Goal: Information Seeking & Learning: Learn about a topic

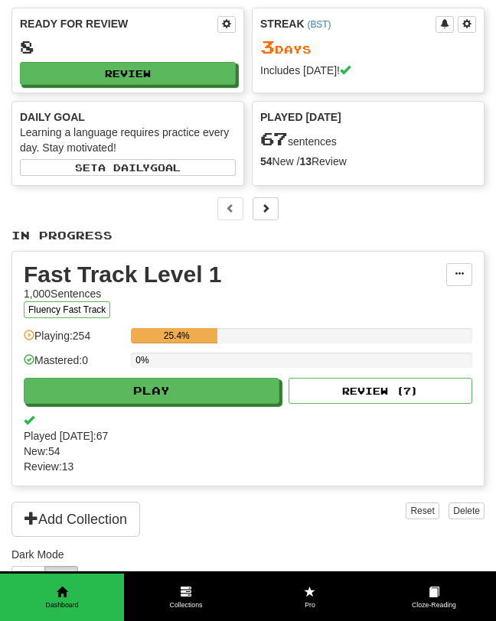
scroll to position [44, 0]
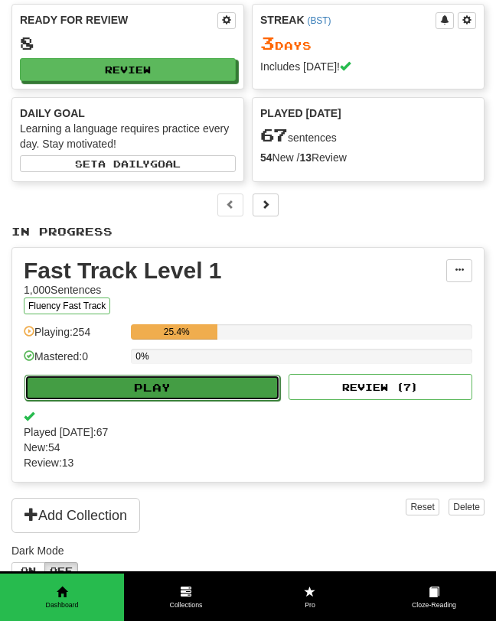
click at [123, 380] on button "Play" at bounding box center [152, 388] width 256 height 26
select select "**"
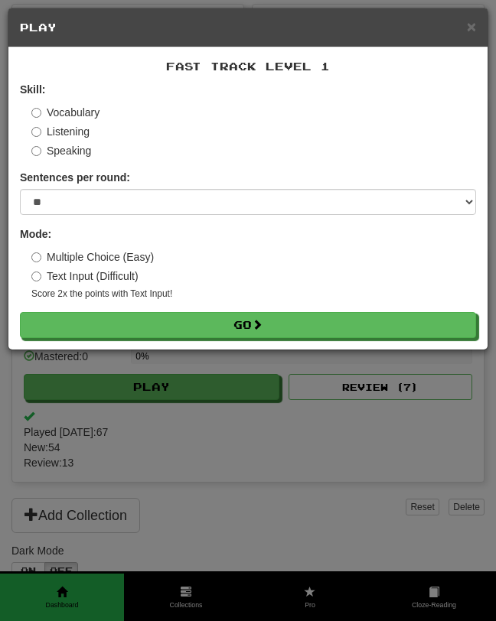
click at [101, 253] on label "Multiple Choice (Easy)" at bounding box center [92, 256] width 122 height 15
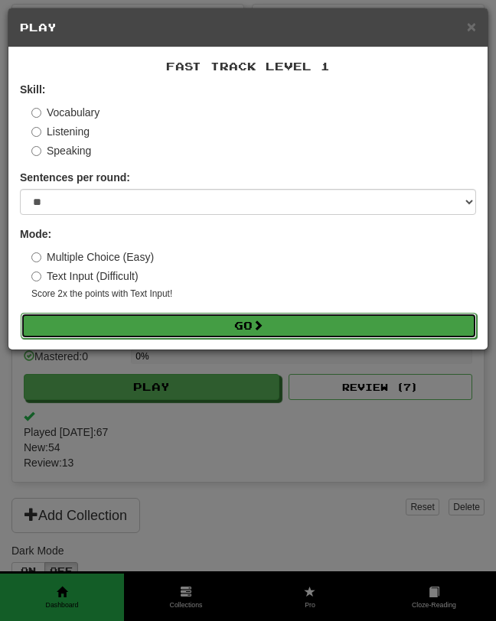
click at [167, 336] on button "Go" at bounding box center [249, 326] width 456 height 26
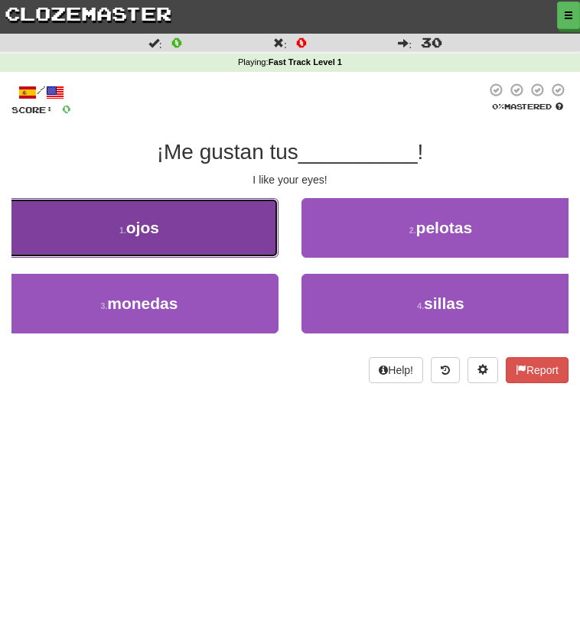
click at [109, 246] on button "1 . ojos" at bounding box center [139, 228] width 279 height 60
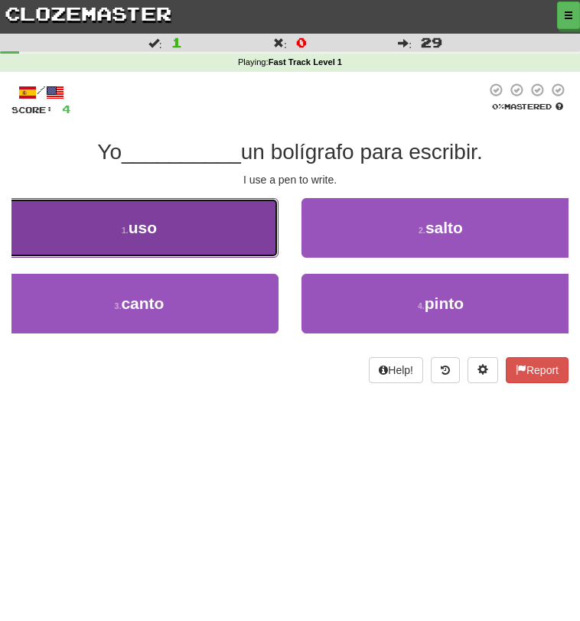
click at [204, 236] on button "1 . uso" at bounding box center [139, 228] width 279 height 60
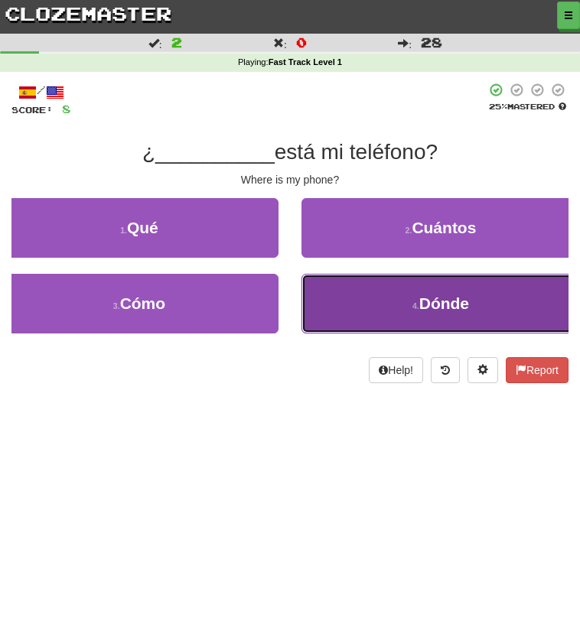
click at [369, 285] on button "4 . Dónde" at bounding box center [440, 304] width 279 height 60
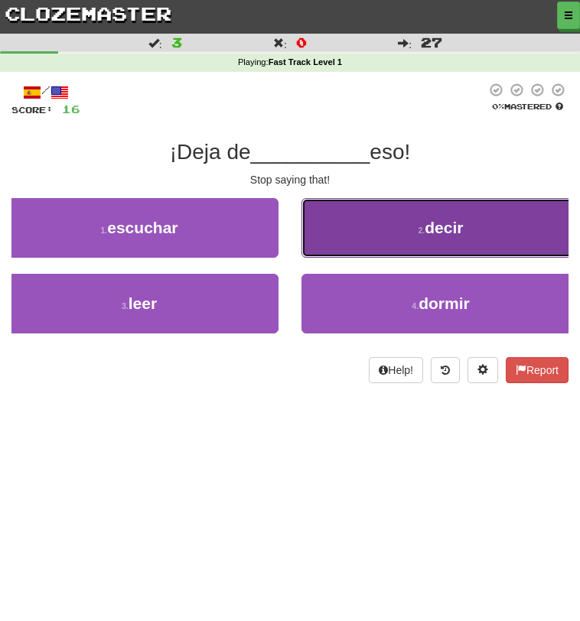
click at [363, 249] on button "2 . decir" at bounding box center [440, 228] width 279 height 60
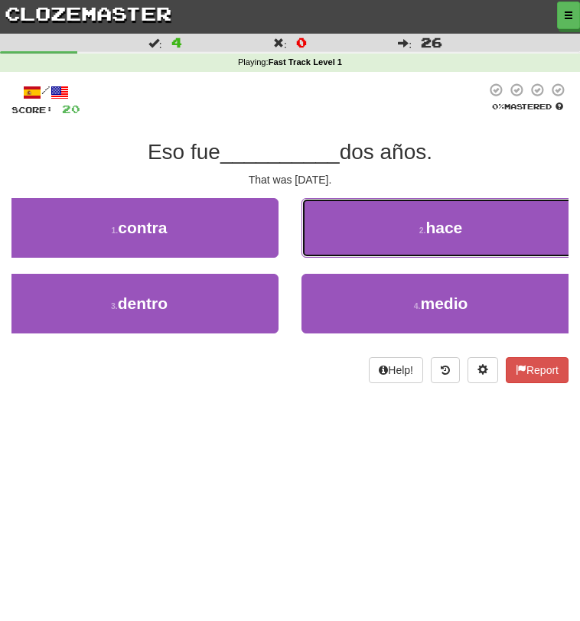
click at [363, 249] on button "2 . hace" at bounding box center [440, 228] width 279 height 60
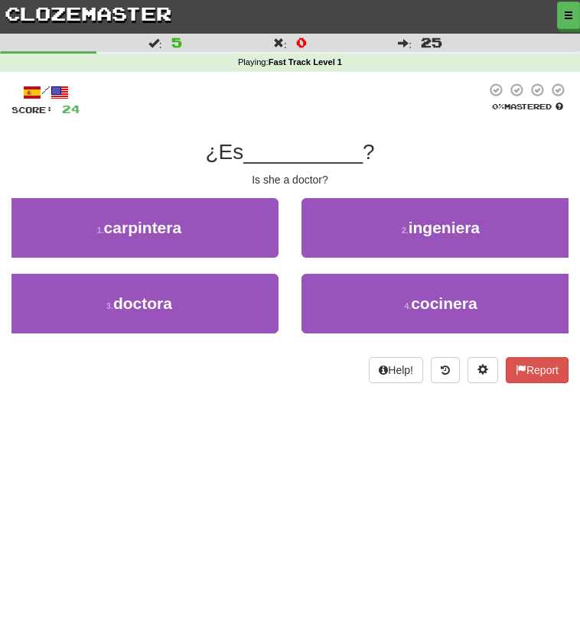
click at [181, 350] on div "/ Score: 24 0 % Mastered ¿Es __________ ? Is she a doctor? 1 . carpintera 2 . i…" at bounding box center [289, 233] width 557 height 301
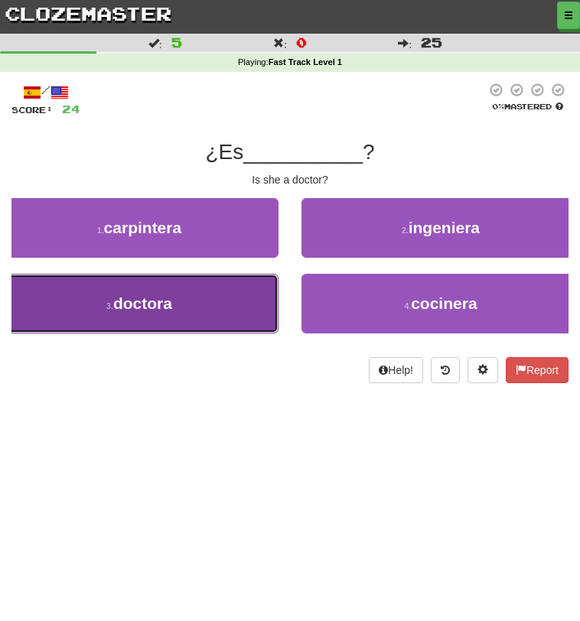
click at [168, 328] on button "3 . doctora" at bounding box center [139, 304] width 279 height 60
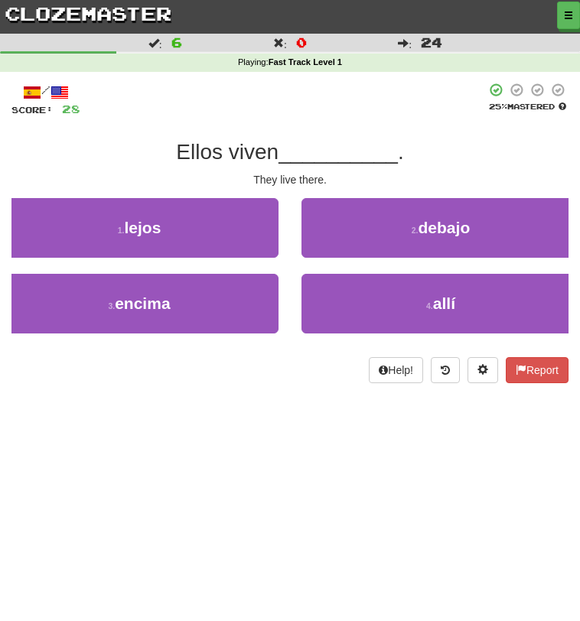
click at [375, 269] on div "2 . debajo" at bounding box center [440, 236] width 301 height 76
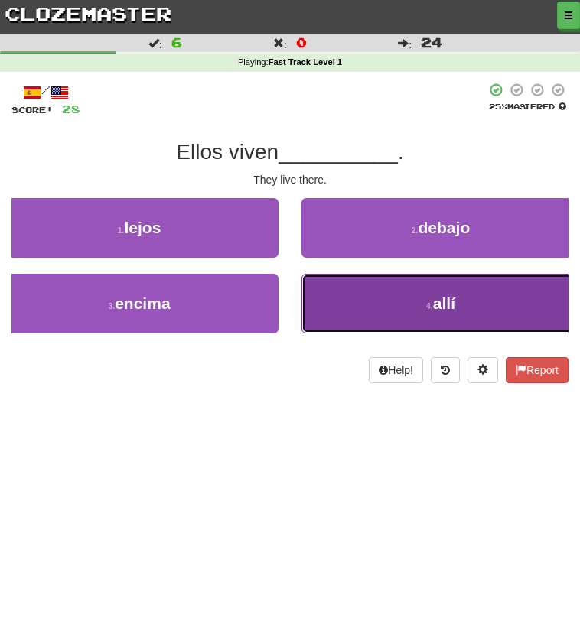
click at [386, 298] on button "4 . allí" at bounding box center [440, 304] width 279 height 60
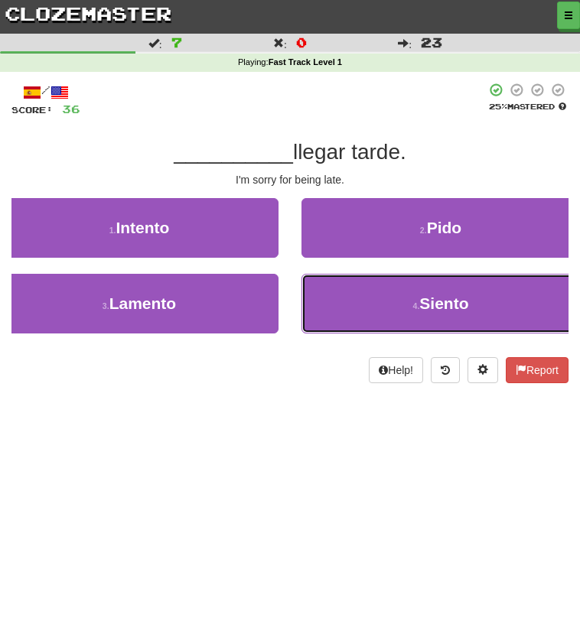
click at [386, 298] on button "4 . Siento" at bounding box center [440, 304] width 279 height 60
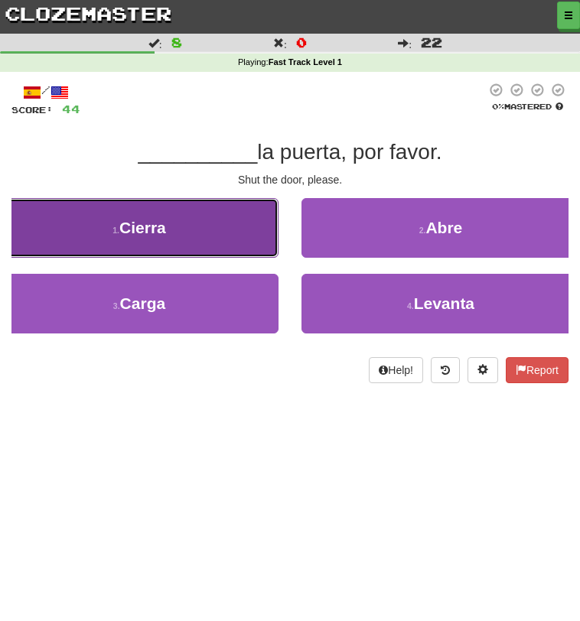
click at [222, 250] on button "1 . Cierra" at bounding box center [139, 228] width 279 height 60
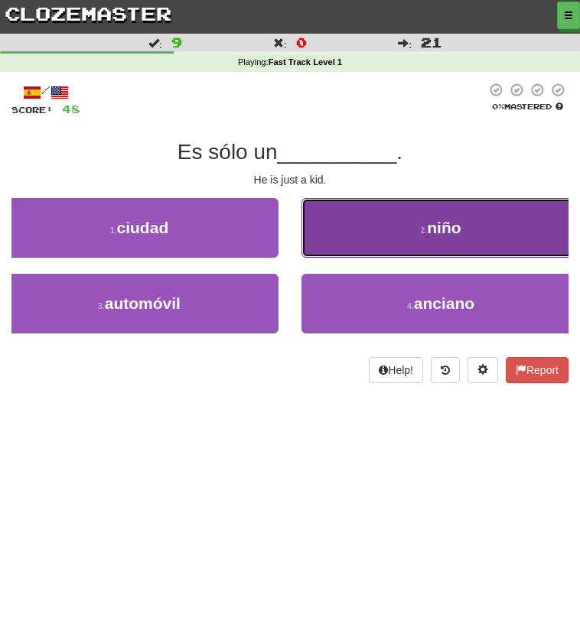
click at [391, 244] on button "2 . niño" at bounding box center [440, 228] width 279 height 60
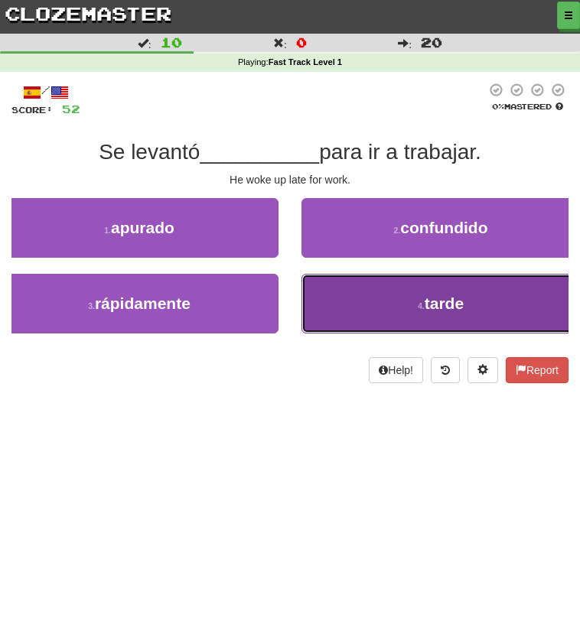
click at [373, 295] on button "4 . tarde" at bounding box center [440, 304] width 279 height 60
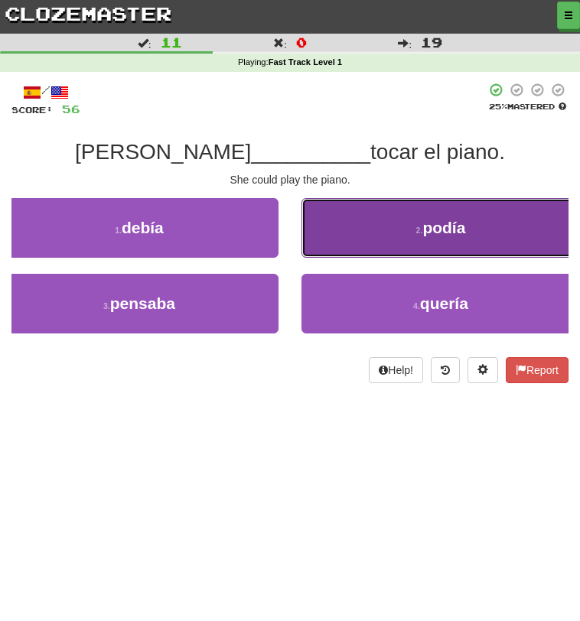
click at [367, 246] on button "2 . podía" at bounding box center [440, 228] width 279 height 60
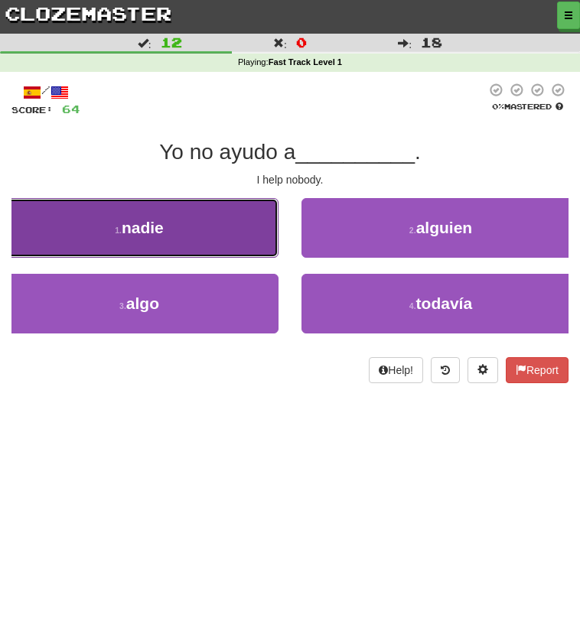
click at [271, 255] on button "1 . nadie" at bounding box center [139, 228] width 279 height 60
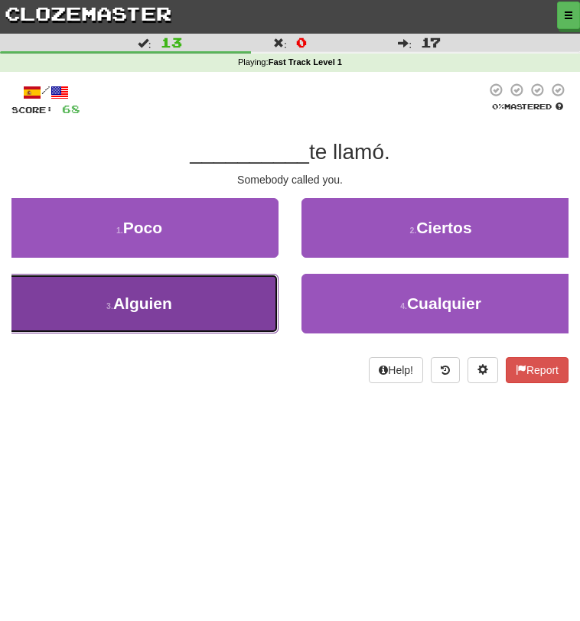
click at [233, 300] on button "3 . Alguien" at bounding box center [139, 304] width 279 height 60
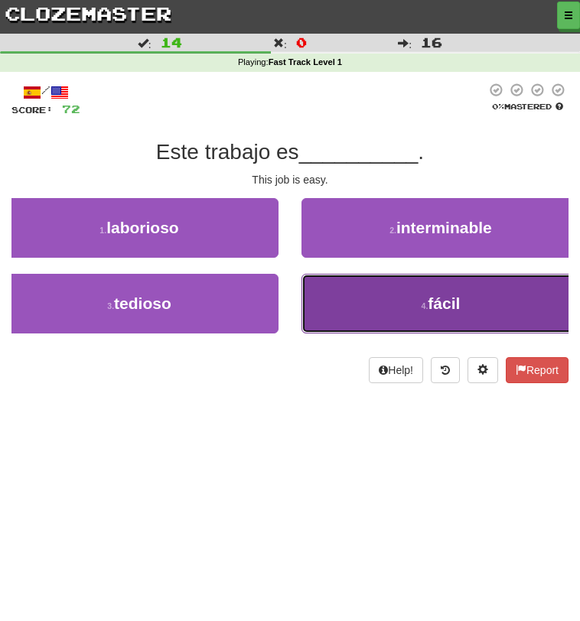
click at [350, 290] on button "4 . fácil" at bounding box center [440, 304] width 279 height 60
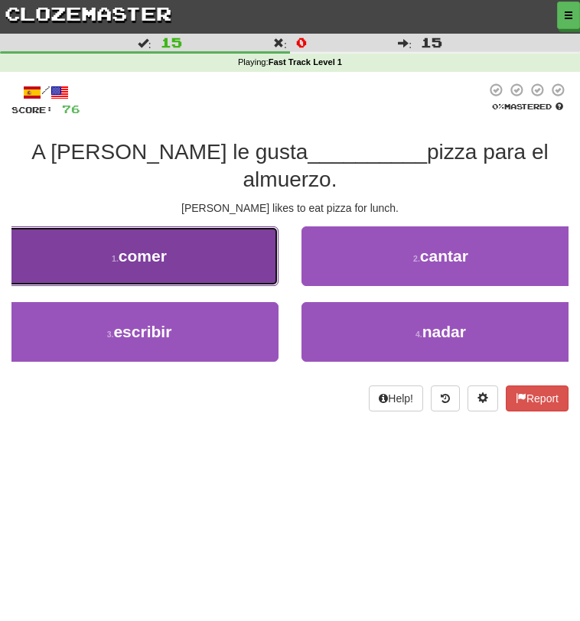
click at [184, 234] on button "1 . comer" at bounding box center [139, 257] width 279 height 60
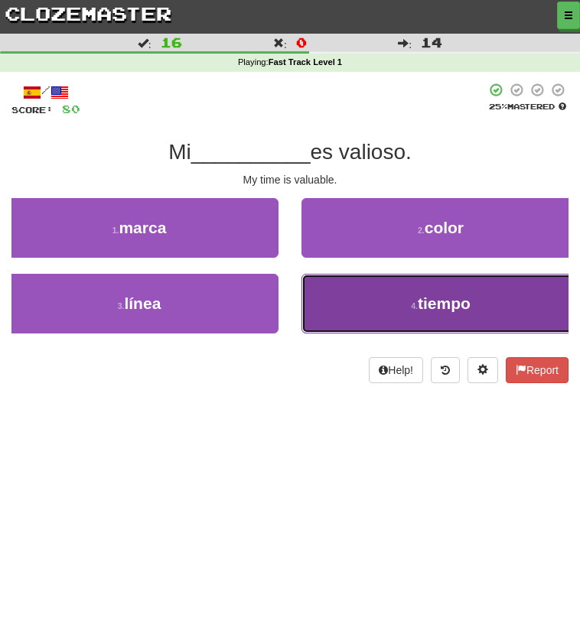
click at [327, 306] on button "4 . tiempo" at bounding box center [440, 304] width 279 height 60
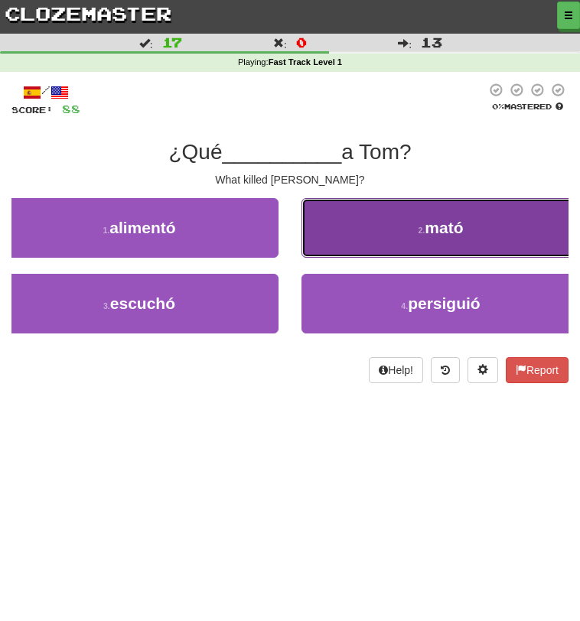
click at [354, 246] on button "2 . mató" at bounding box center [440, 228] width 279 height 60
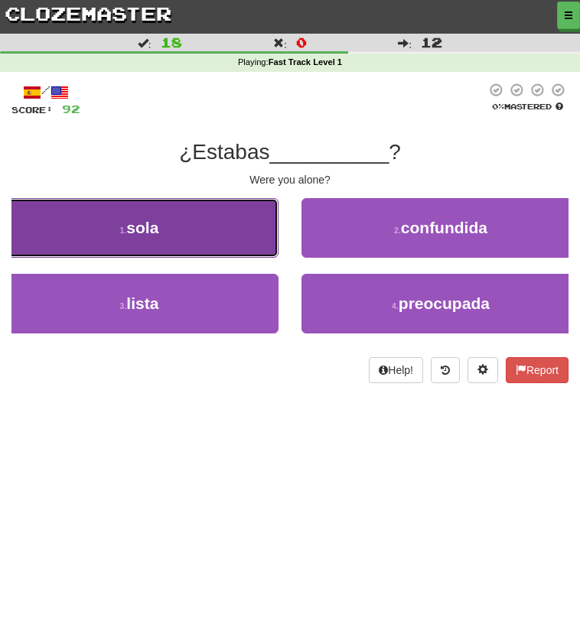
click at [241, 252] on button "1 . sola" at bounding box center [139, 228] width 279 height 60
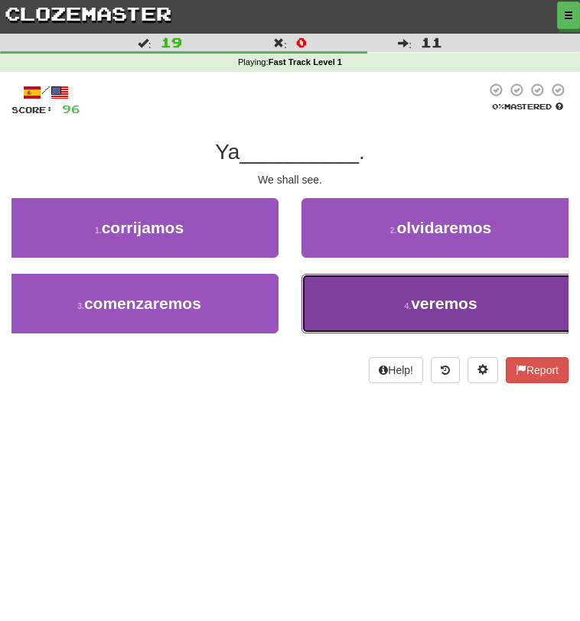
click at [357, 286] on button "4 . veremos" at bounding box center [440, 304] width 279 height 60
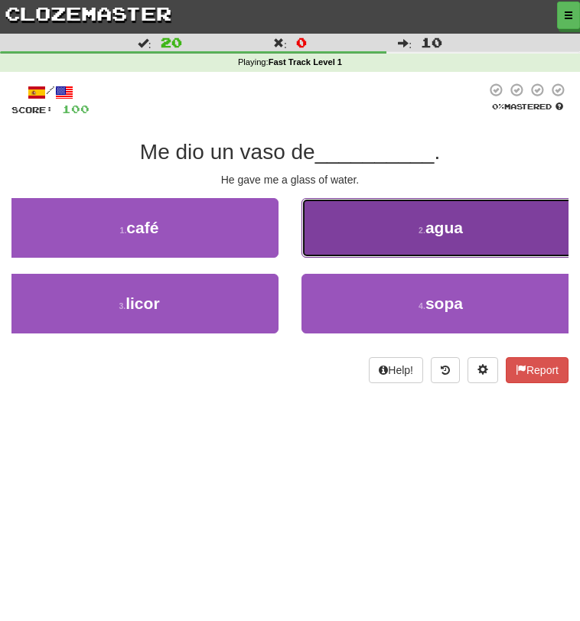
click at [347, 243] on button "2 . agua" at bounding box center [440, 228] width 279 height 60
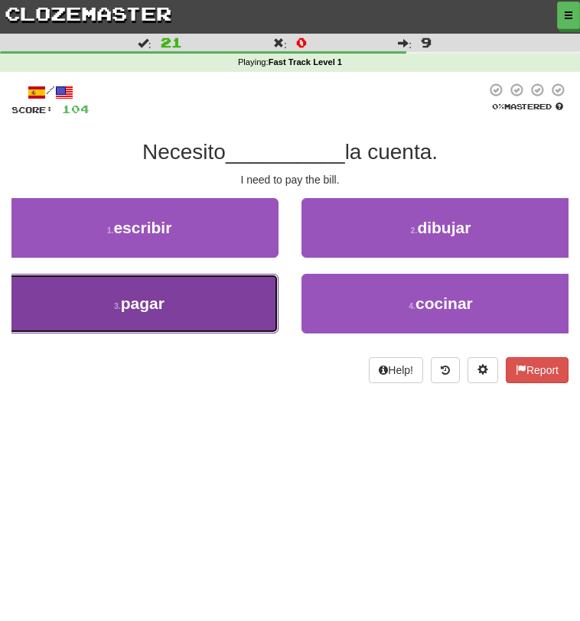
click at [230, 313] on button "3 . pagar" at bounding box center [139, 304] width 279 height 60
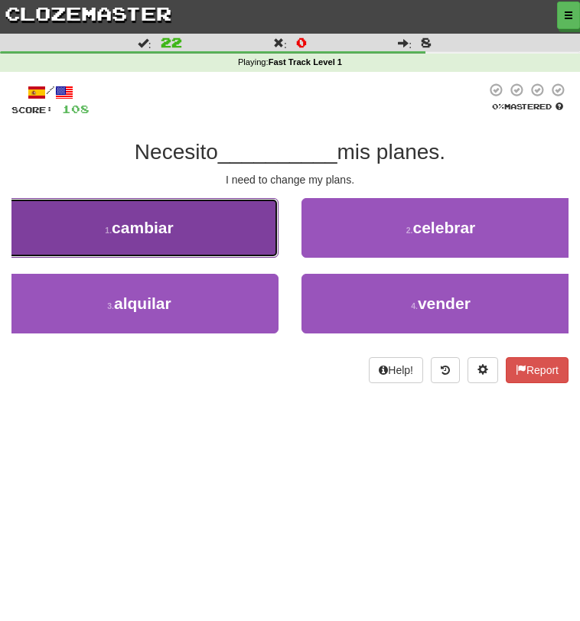
click at [240, 243] on button "1 . cambiar" at bounding box center [139, 228] width 279 height 60
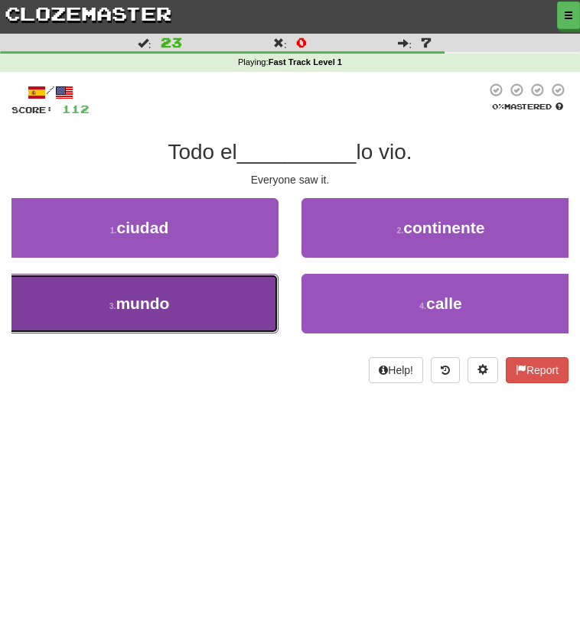
click at [246, 305] on button "3 . mundo" at bounding box center [139, 304] width 279 height 60
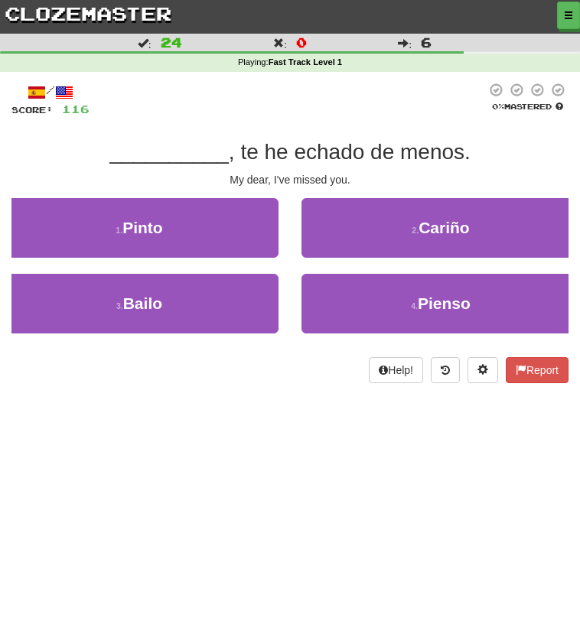
click at [312, 262] on div "2 . Cariño" at bounding box center [440, 236] width 301 height 76
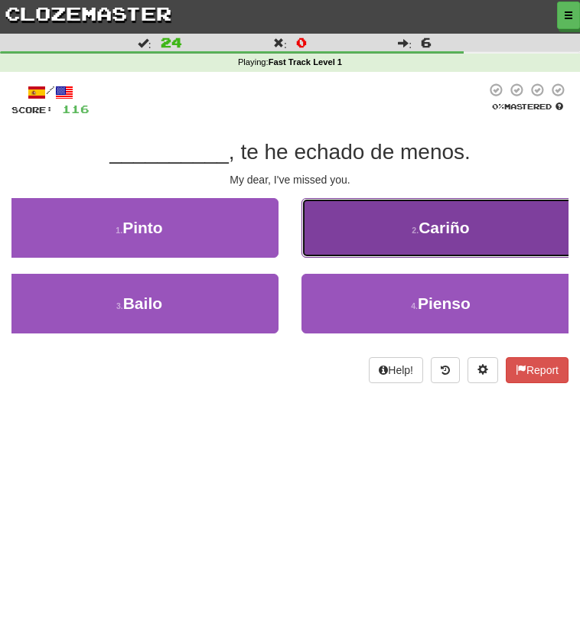
click at [328, 244] on button "2 . Cariño" at bounding box center [440, 228] width 279 height 60
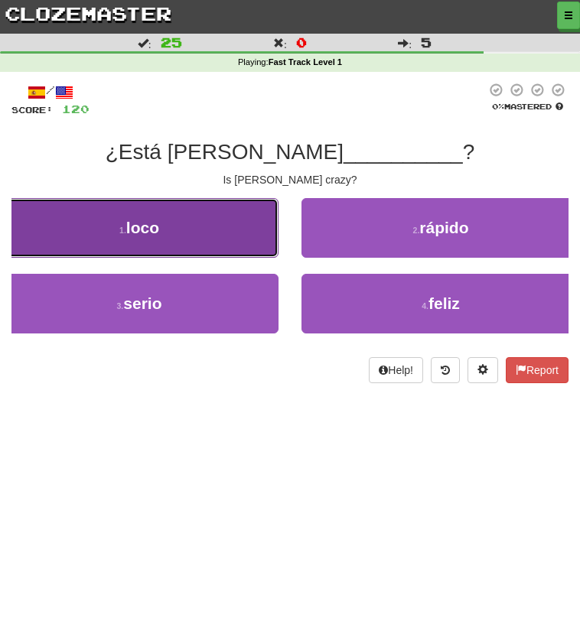
click at [213, 243] on button "1 . loco" at bounding box center [139, 228] width 279 height 60
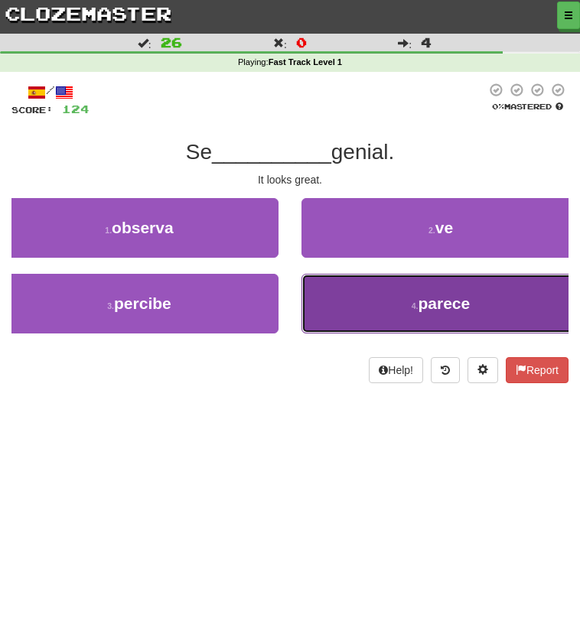
click at [361, 289] on button "4 . parece" at bounding box center [440, 304] width 279 height 60
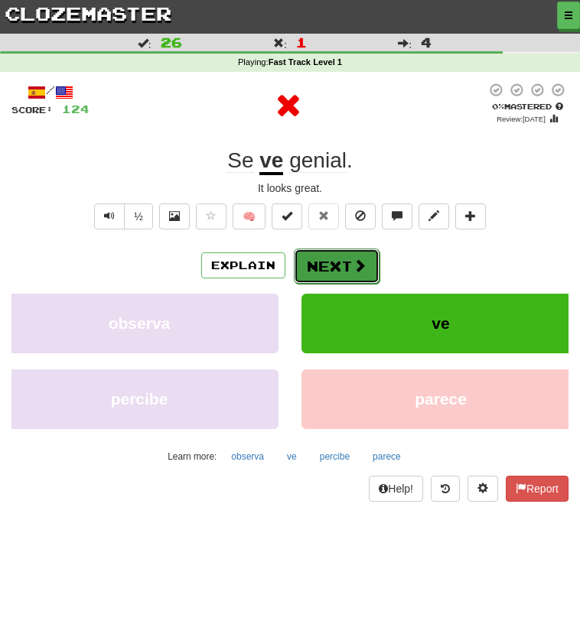
click at [333, 268] on button "Next" at bounding box center [337, 266] width 86 height 35
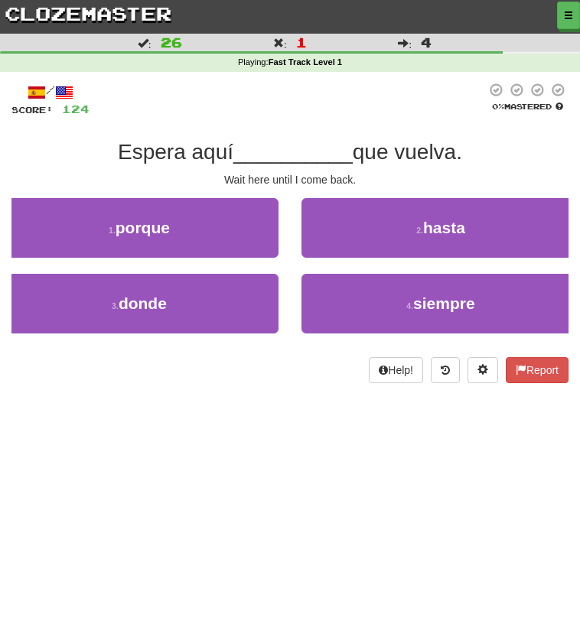
click at [333, 258] on div "2 . hasta" at bounding box center [440, 236] width 301 height 76
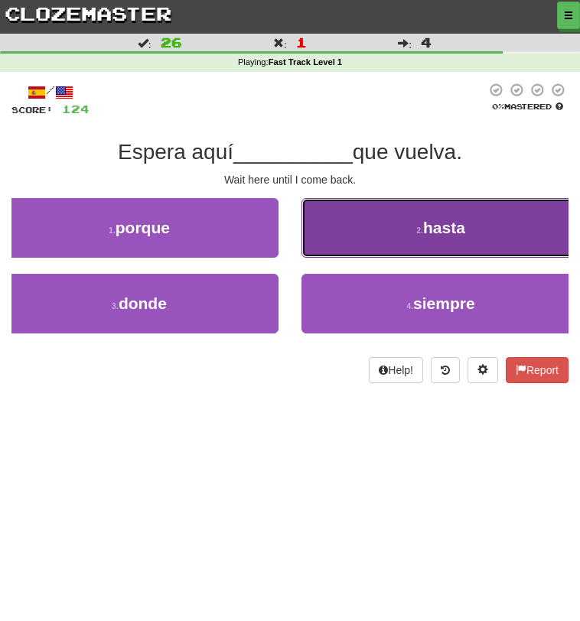
click at [337, 246] on button "2 . hasta" at bounding box center [440, 228] width 279 height 60
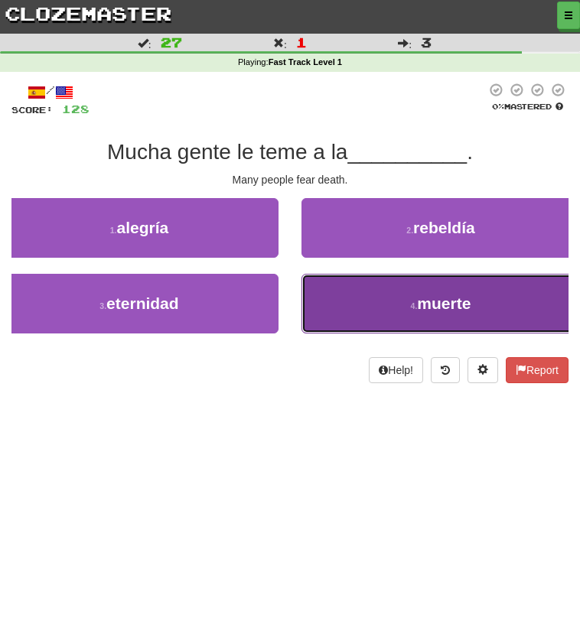
click at [337, 279] on button "4 . muerte" at bounding box center [440, 304] width 279 height 60
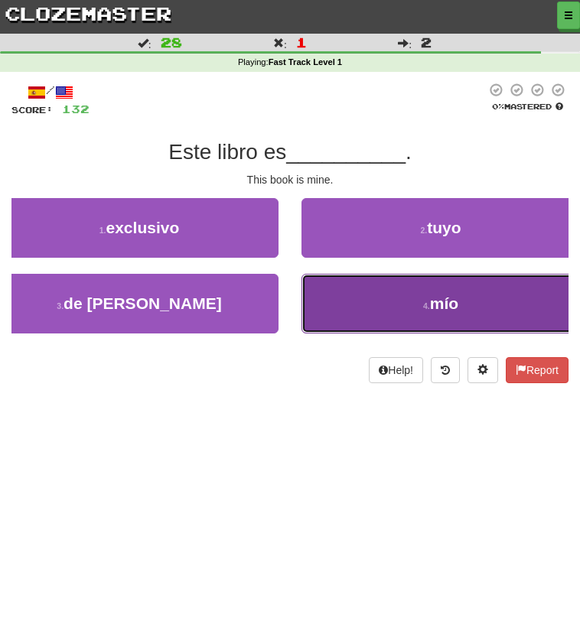
click at [338, 285] on button "4 . mío" at bounding box center [440, 304] width 279 height 60
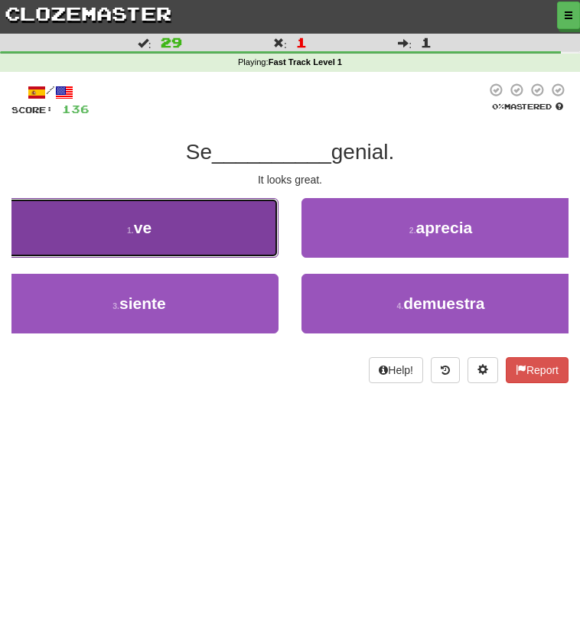
click at [205, 213] on button "1 . ve" at bounding box center [139, 228] width 279 height 60
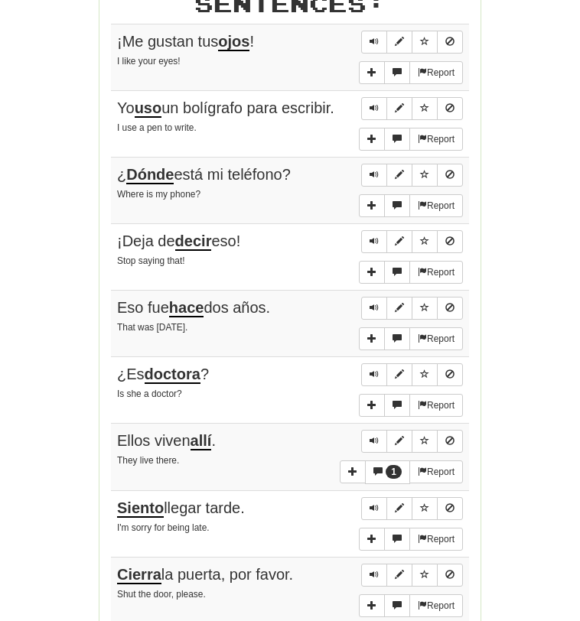
scroll to position [763, 0]
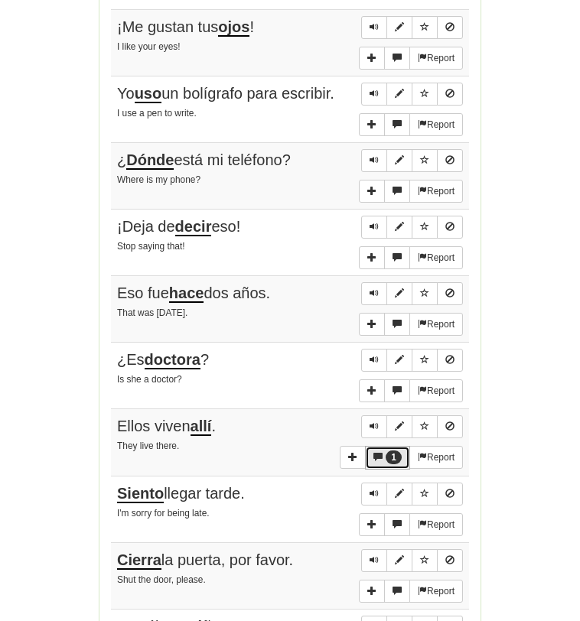
click at [391, 454] on span "1" at bounding box center [394, 458] width 16 height 14
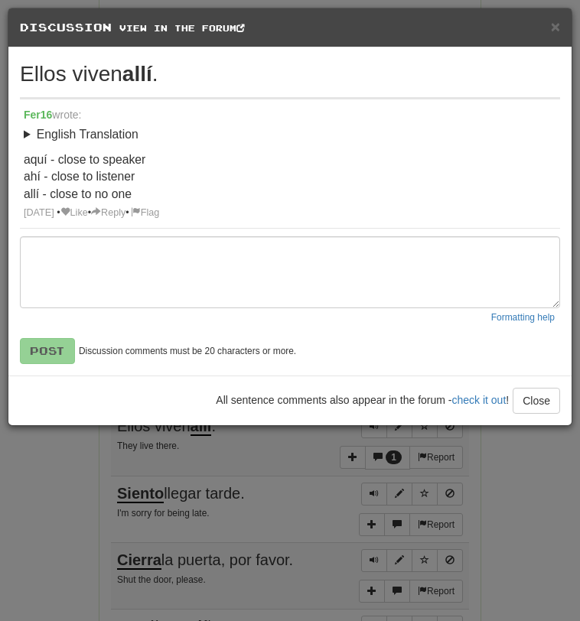
drag, startPoint x: 20, startPoint y: 157, endPoint x: 145, endPoint y: 193, distance: 130.5
click at [145, 193] on div "Fer16 wrote: English Translation They live there. aquí - close to speaker ahí -…" at bounding box center [290, 163] width 540 height 129
click at [259, 177] on p "aquí - close to speaker ahí - close to listener allí - close to no one" at bounding box center [290, 178] width 533 height 52
click at [70, 213] on span at bounding box center [65, 212] width 10 height 10
click at [71, 491] on div "× Discussion View in the forum Ellos viven allí . 1 like Fer16 wrote: English T…" at bounding box center [290, 310] width 580 height 621
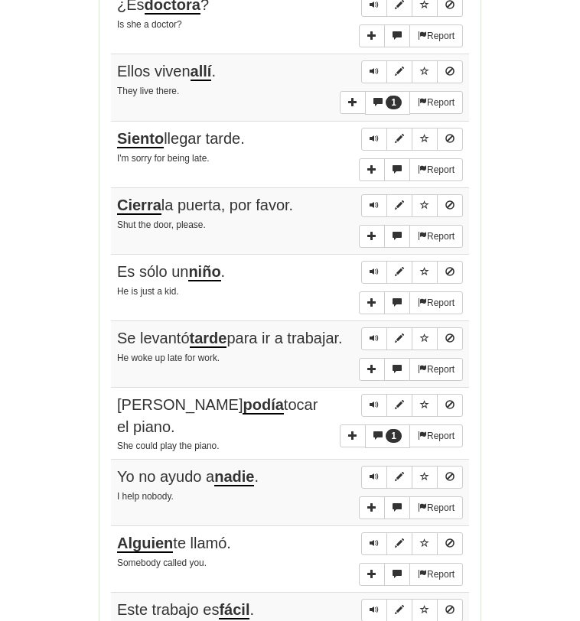
scroll to position [1213, 0]
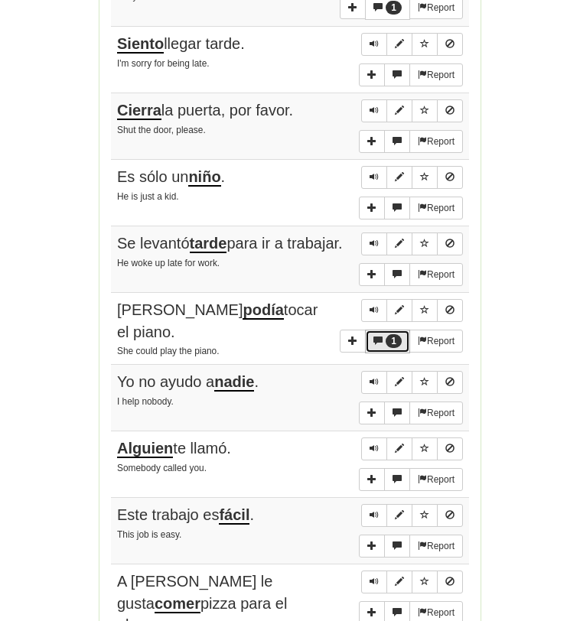
click at [376, 345] on span "More sentence controls" at bounding box center [377, 340] width 9 height 9
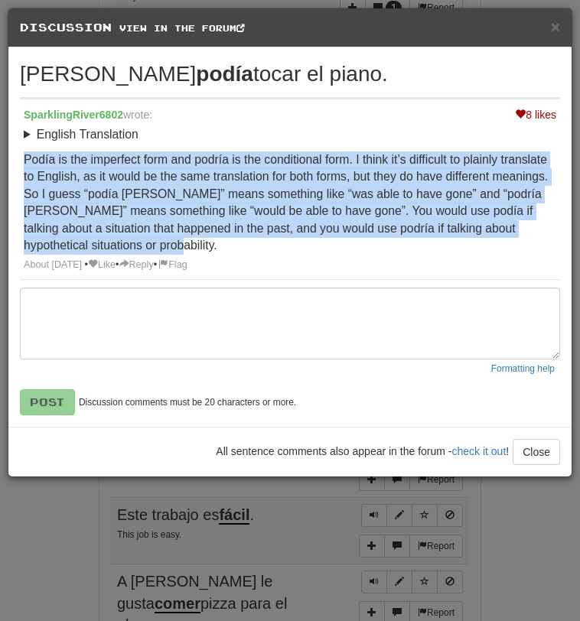
drag, startPoint x: 246, startPoint y: 145, endPoint x: 258, endPoint y: 240, distance: 94.8
click at [258, 240] on div "English Translation She could play the piano. Podía is the imperfect form and p…" at bounding box center [290, 190] width 533 height 129
click at [50, 519] on div "× Discussion View in the forum Ella podía tocar el piano. 8 likes SparklingRive…" at bounding box center [290, 310] width 580 height 621
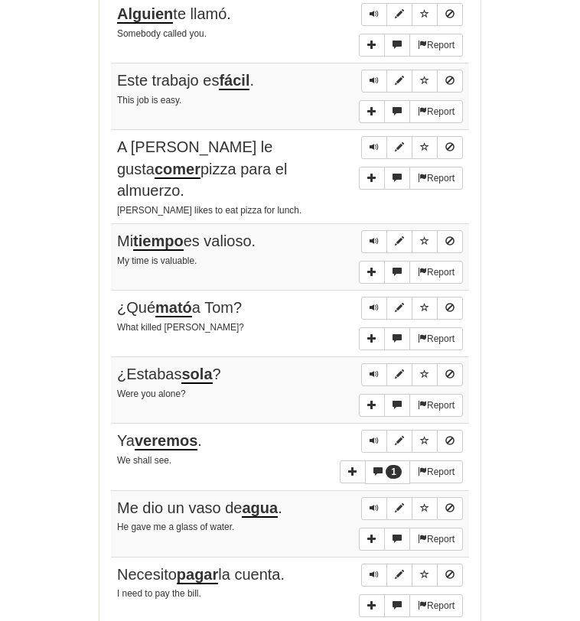
scroll to position [1665, 0]
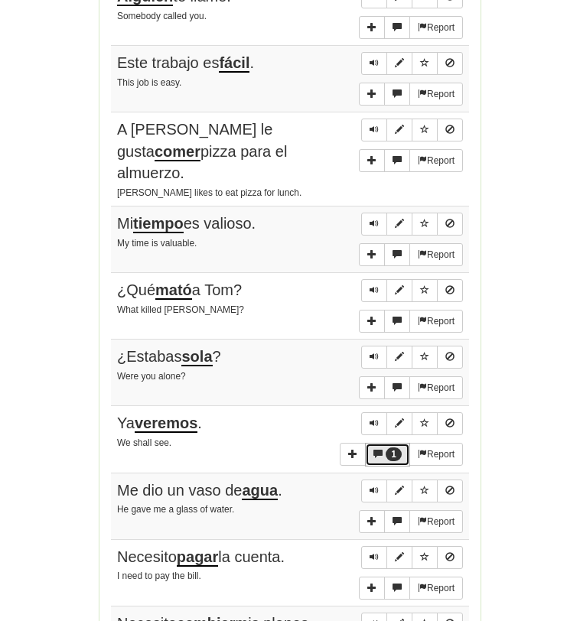
click at [383, 443] on button "1" at bounding box center [387, 455] width 45 height 24
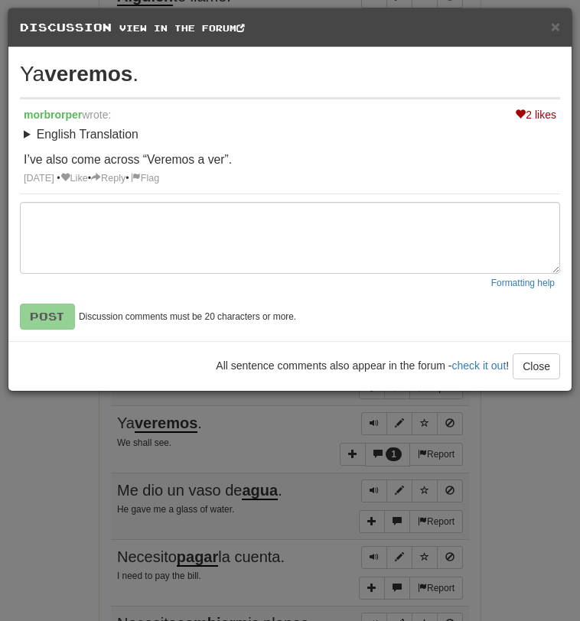
click at [60, 464] on div "× Discussion View in the forum Ya veremos . 2 likes morbrorper wrote: English T…" at bounding box center [290, 310] width 580 height 621
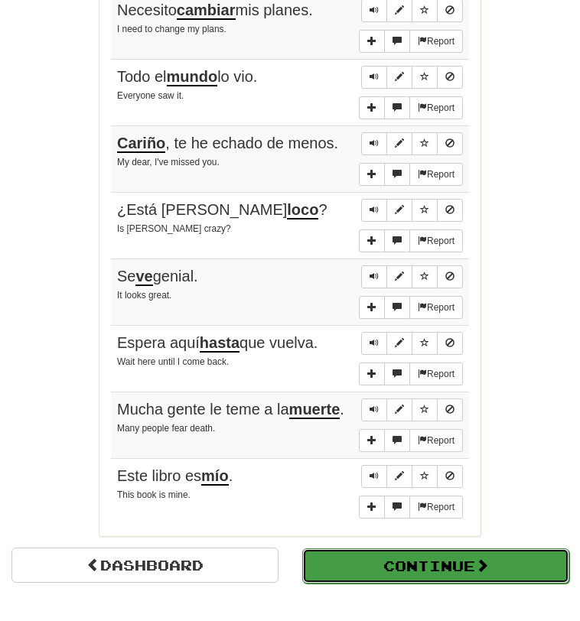
click at [377, 549] on button "Continue" at bounding box center [435, 566] width 267 height 35
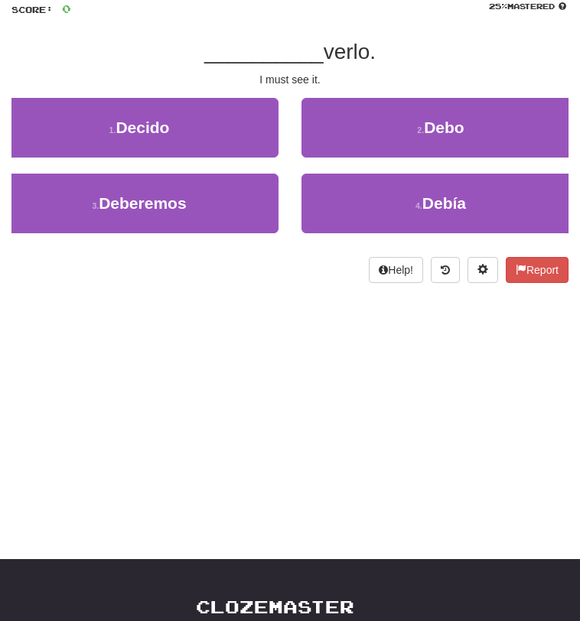
scroll to position [0, 0]
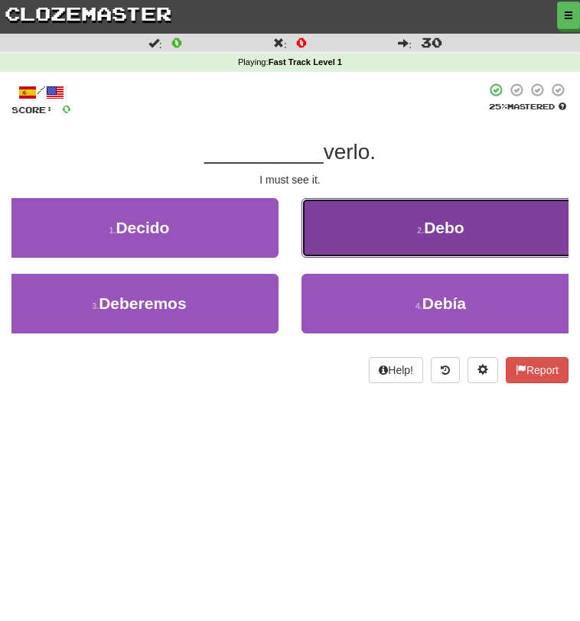
click at [347, 240] on button "2 . Debo" at bounding box center [440, 228] width 279 height 60
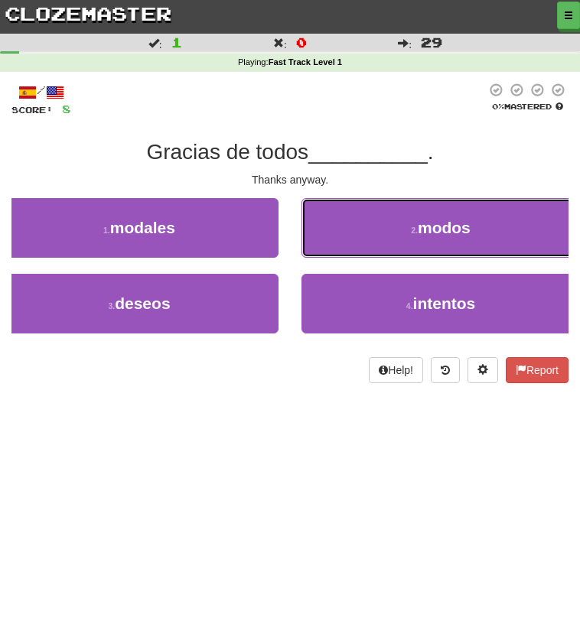
click at [347, 240] on button "2 . modos" at bounding box center [440, 228] width 279 height 60
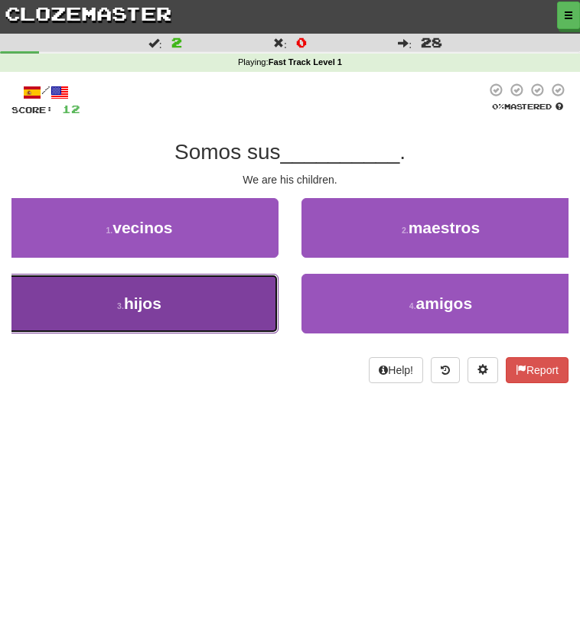
click at [227, 279] on button "3 . hijos" at bounding box center [139, 304] width 279 height 60
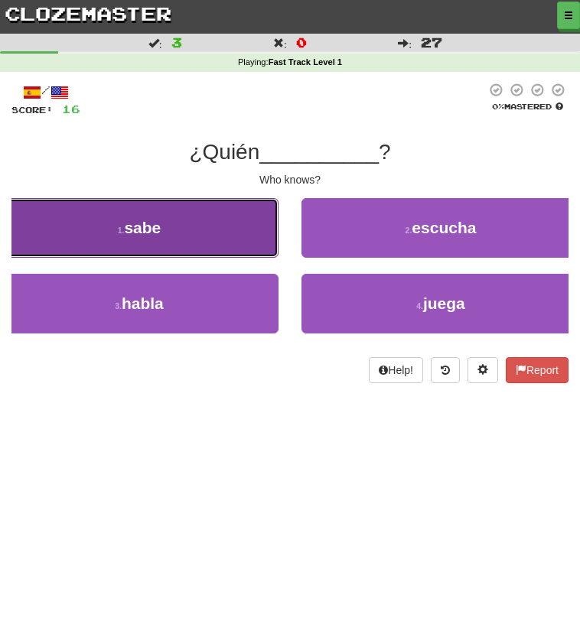
click at [228, 256] on button "1 . sabe" at bounding box center [139, 228] width 279 height 60
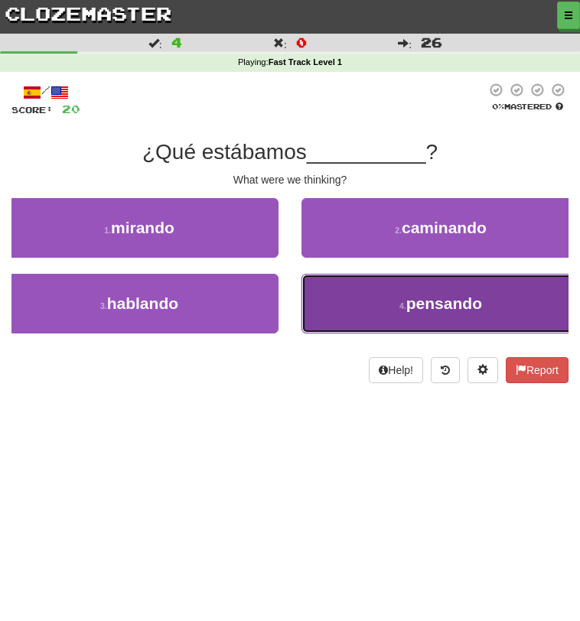
click at [323, 288] on button "4 . pensando" at bounding box center [440, 304] width 279 height 60
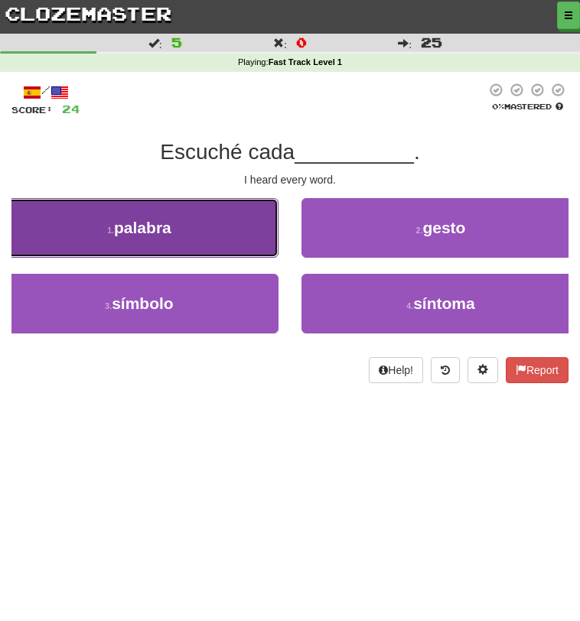
click at [201, 223] on button "1 . palabra" at bounding box center [139, 228] width 279 height 60
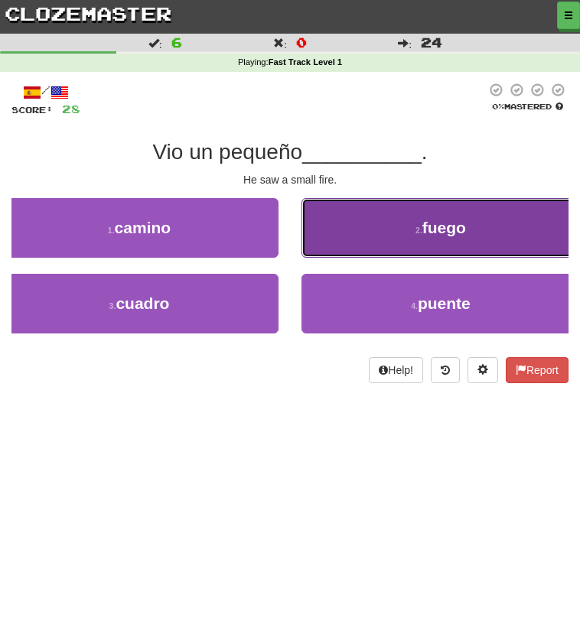
click at [337, 238] on button "2 . fuego" at bounding box center [440, 228] width 279 height 60
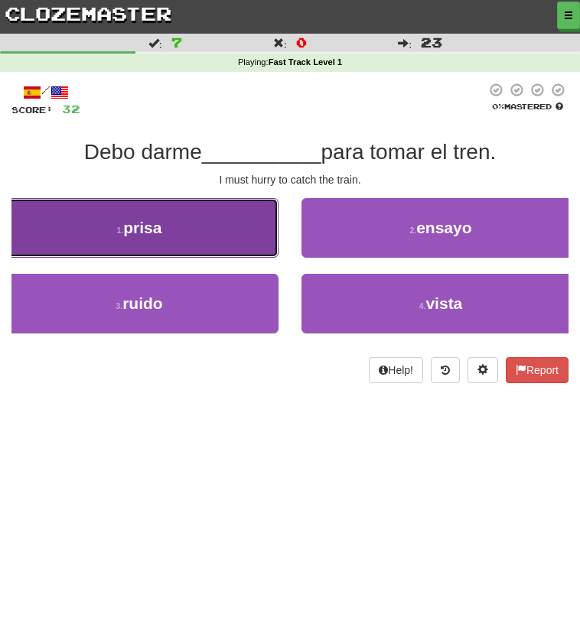
click at [232, 235] on button "1 . prisa" at bounding box center [139, 228] width 279 height 60
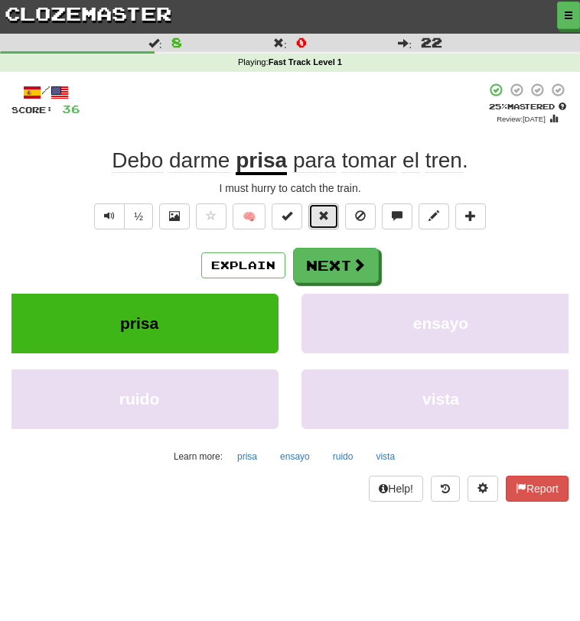
click at [324, 211] on span at bounding box center [323, 215] width 11 height 11
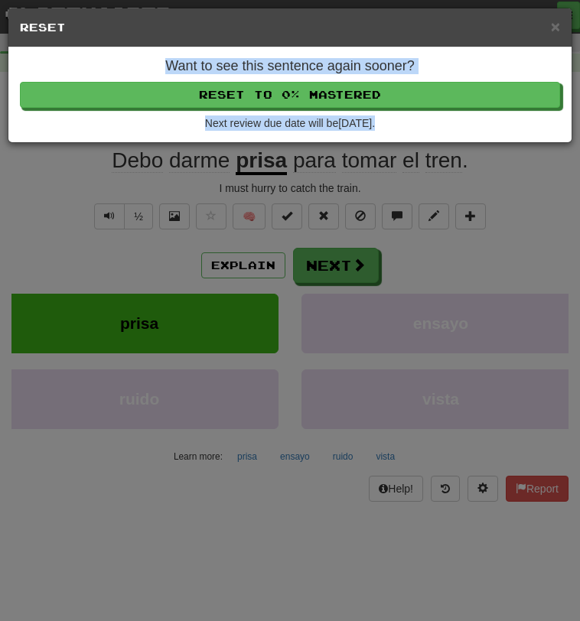
drag, startPoint x: 405, startPoint y: 129, endPoint x: 373, endPoint y: 50, distance: 85.8
click at [373, 50] on div "Want to see this sentence again sooner? Reset to 0% Mastered Next review due da…" at bounding box center [289, 94] width 563 height 95
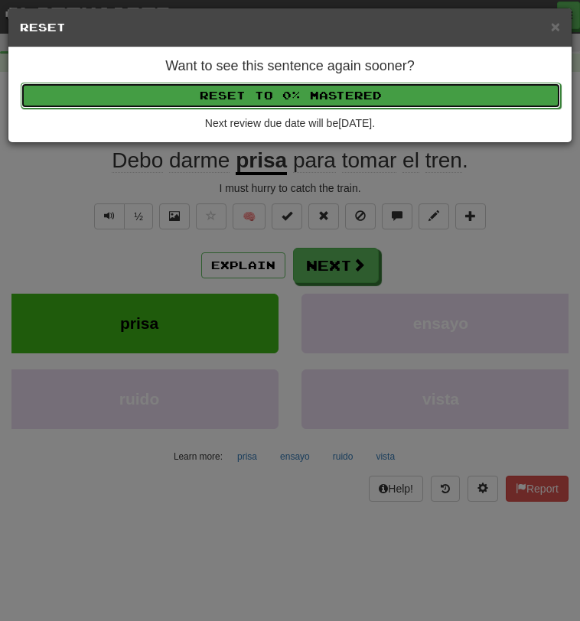
click at [319, 100] on button "Reset to 0% Mastered" at bounding box center [291, 96] width 540 height 26
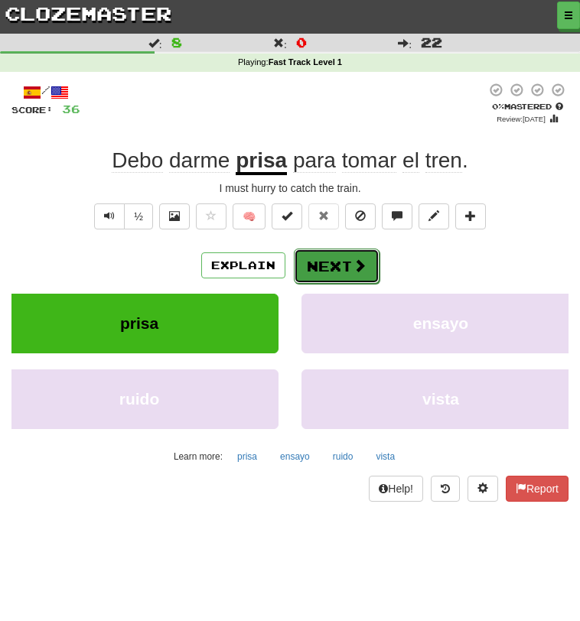
click at [347, 261] on button "Next" at bounding box center [337, 266] width 86 height 35
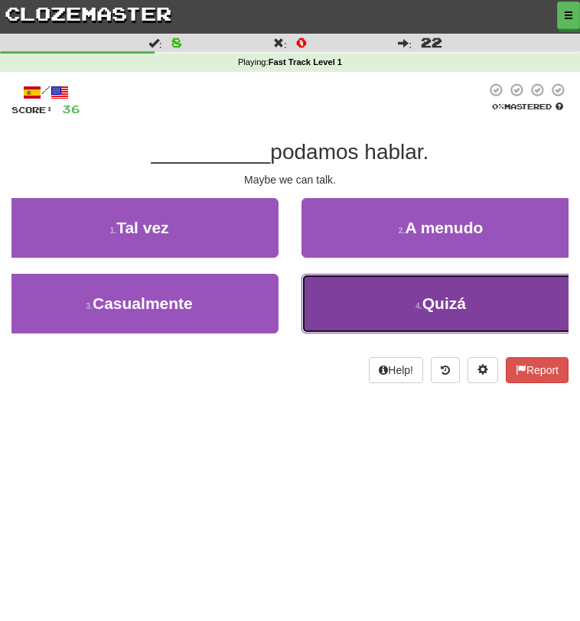
click at [354, 295] on button "4 . Quizá" at bounding box center [440, 304] width 279 height 60
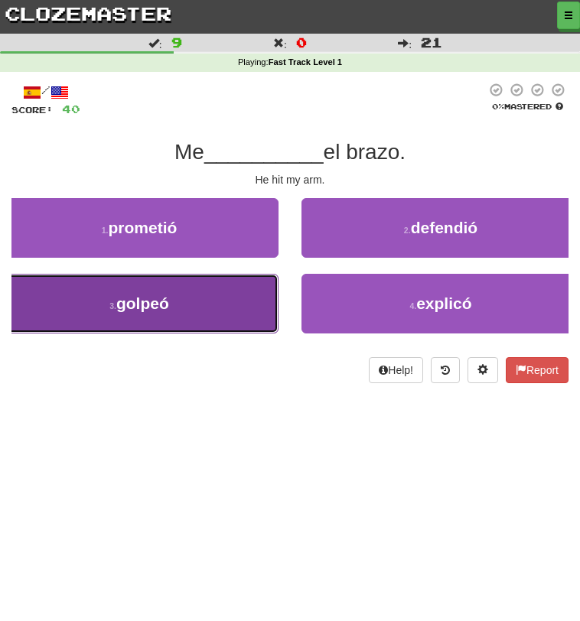
click at [225, 331] on button "3 . golpeó" at bounding box center [139, 304] width 279 height 60
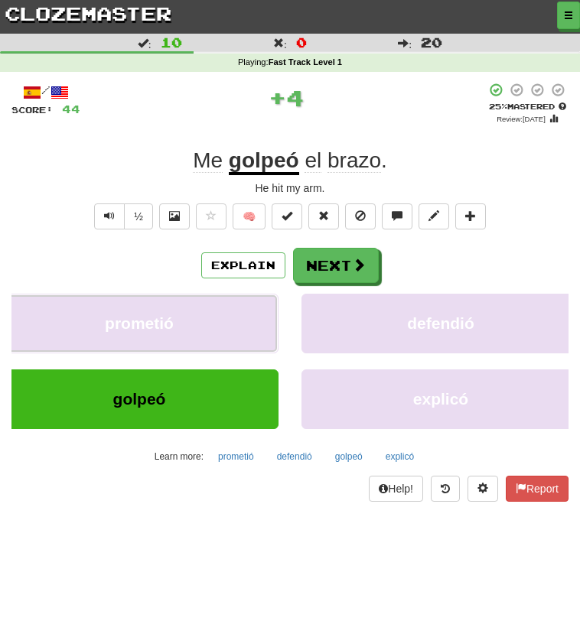
click at [225, 331] on button "prometió" at bounding box center [139, 324] width 279 height 60
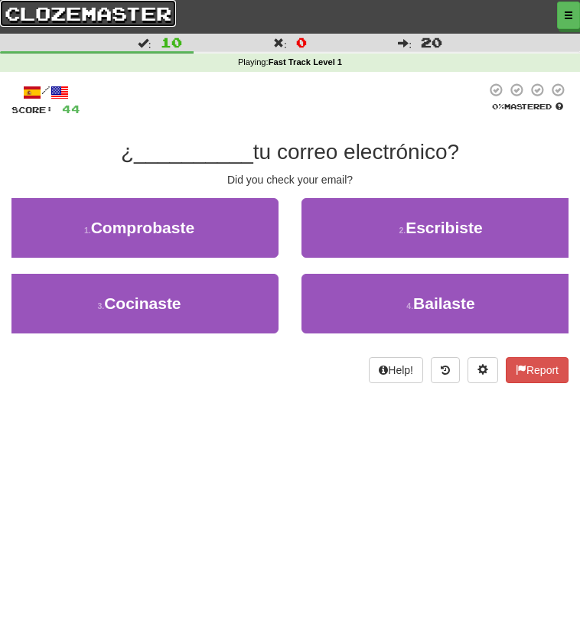
click at [64, 19] on link "clozemaster" at bounding box center [88, 13] width 176 height 27
